Goal: Find specific page/section: Locate item on page

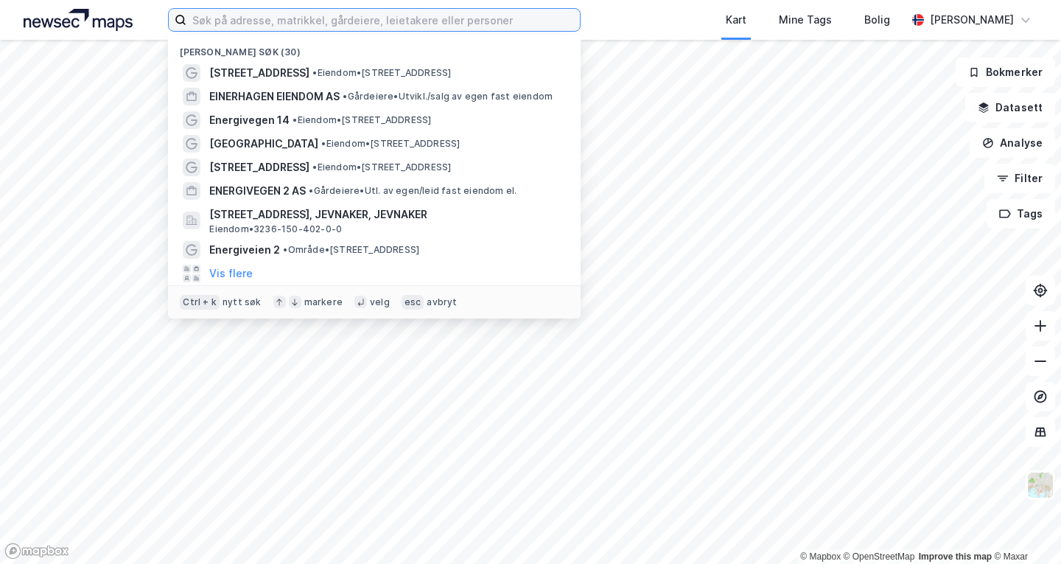
click at [351, 29] on input at bounding box center [383, 20] width 394 height 22
paste input "[STREET_ADDRESS]"
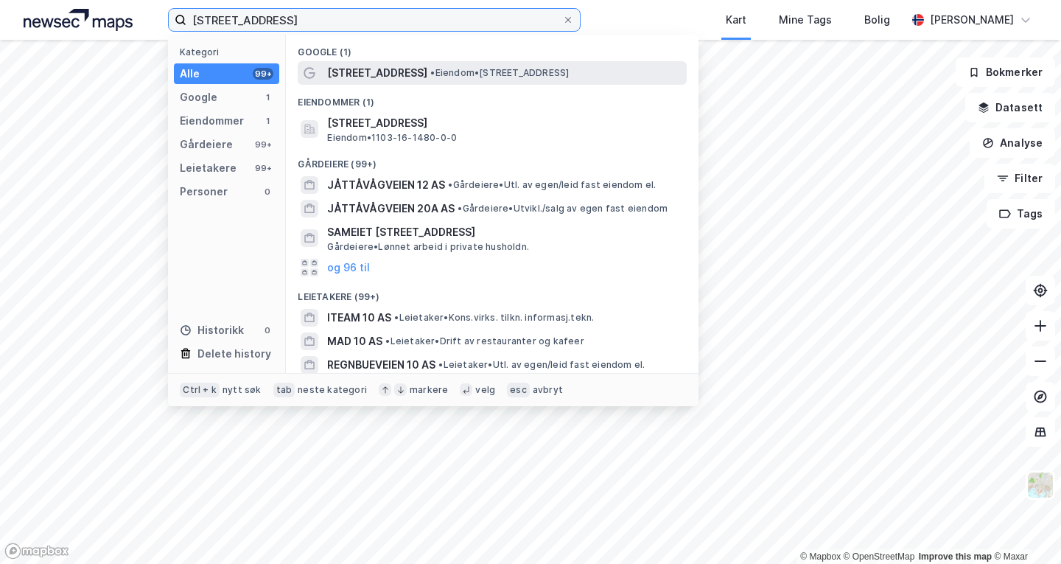
type input "[STREET_ADDRESS]"
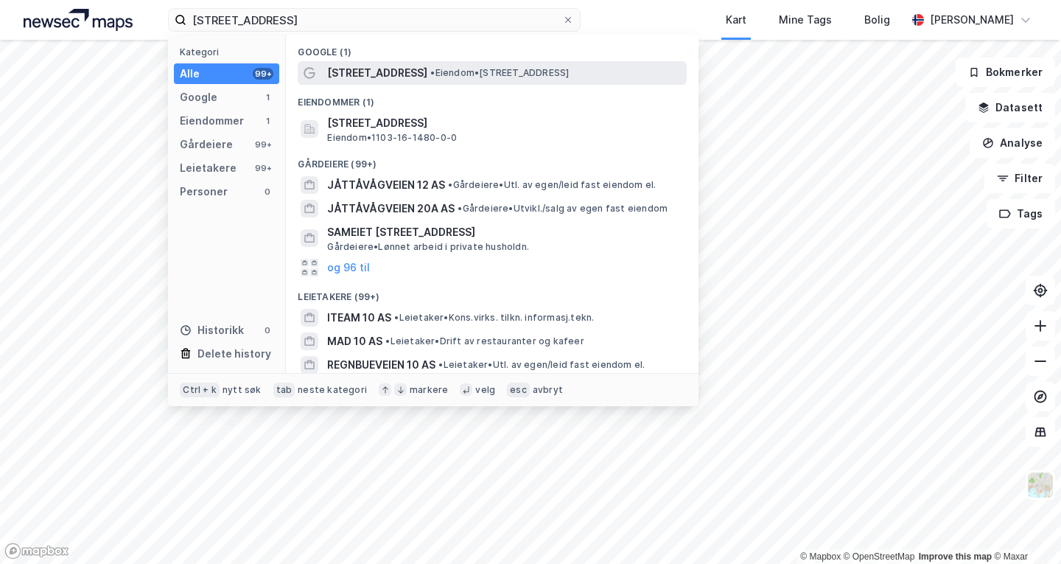
click at [373, 69] on span "[STREET_ADDRESS]" at bounding box center [377, 73] width 100 height 18
